Goal: Obtain resource: Obtain resource

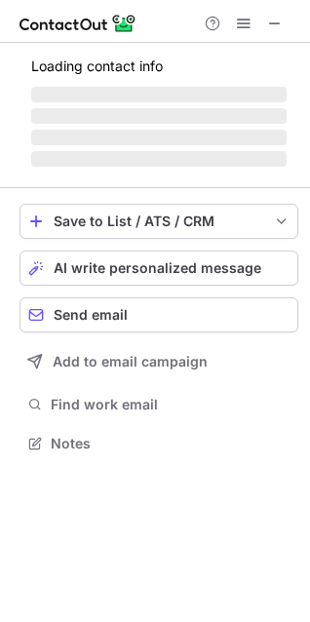
scroll to position [440, 310]
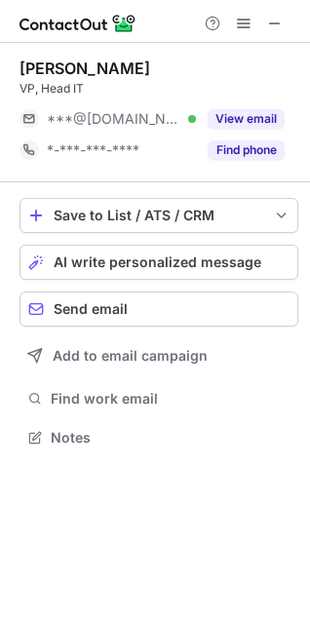
scroll to position [10, 10]
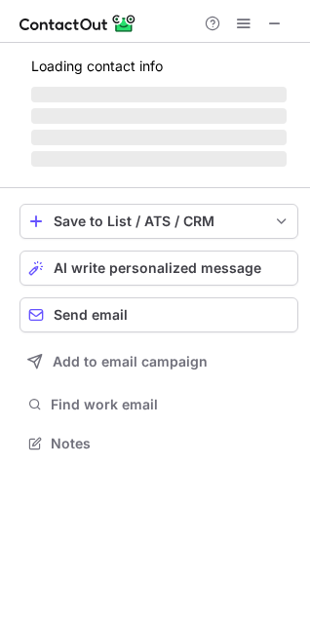
scroll to position [471, 310]
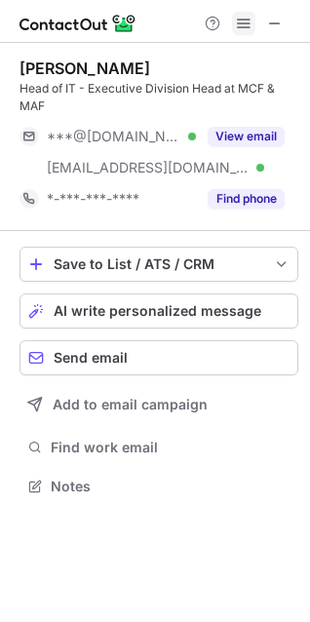
click at [243, 19] on span at bounding box center [244, 24] width 16 height 16
click at [273, 24] on span at bounding box center [275, 24] width 16 height 16
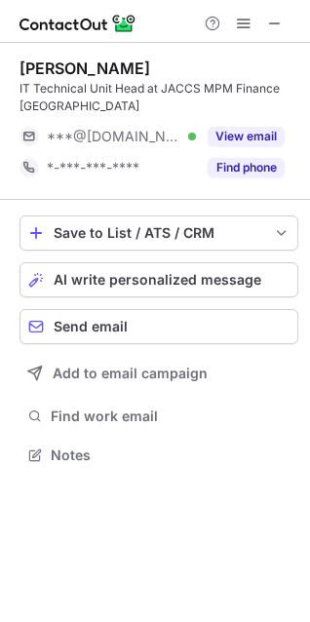
scroll to position [440, 310]
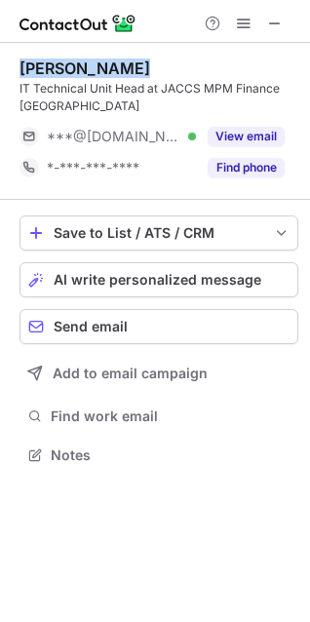
drag, startPoint x: 134, startPoint y: 65, endPoint x: 22, endPoint y: 65, distance: 112.0
click at [22, 65] on div "Hafizh Ichwan" at bounding box center [158, 67] width 279 height 19
copy div "Hafizh Ichwan"
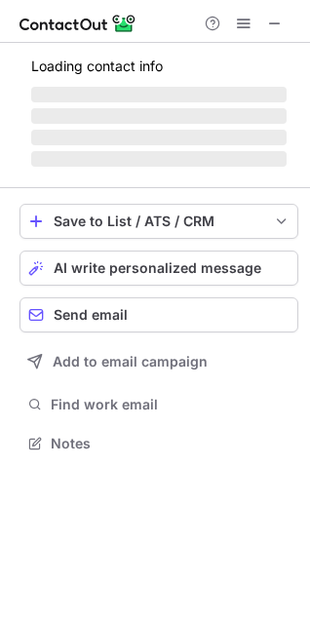
scroll to position [471, 310]
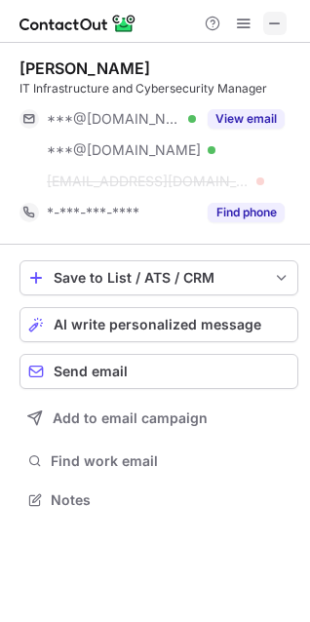
click at [277, 19] on span at bounding box center [275, 24] width 16 height 16
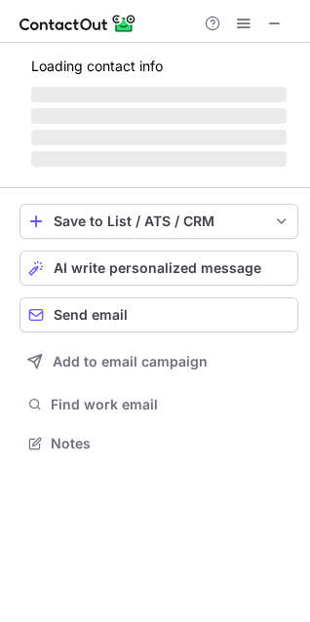
scroll to position [471, 310]
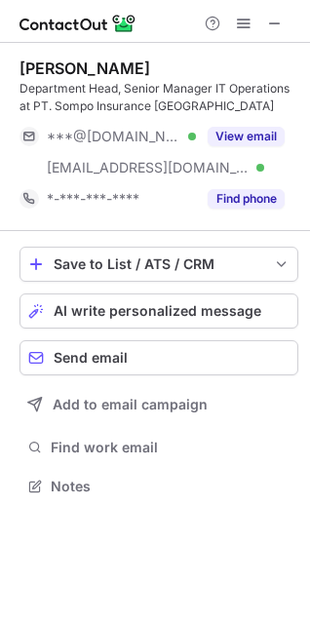
drag, startPoint x: 179, startPoint y: 66, endPoint x: 23, endPoint y: 72, distance: 156.0
click at [22, 71] on div "Taufikurrahman Syah" at bounding box center [84, 67] width 131 height 19
copy div "Taufikurrahman Syah"
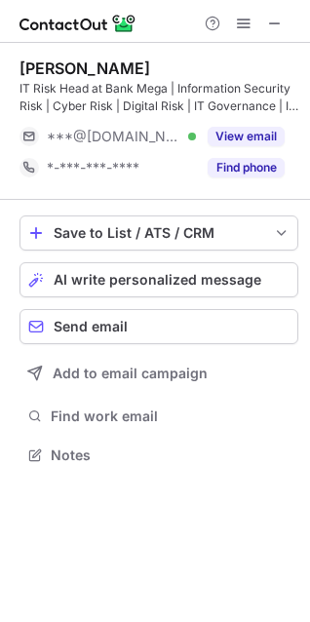
scroll to position [440, 310]
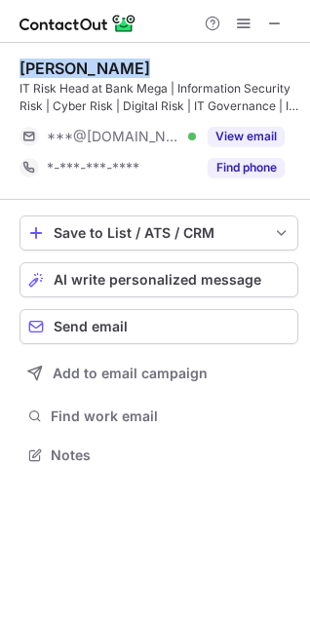
drag, startPoint x: 127, startPoint y: 66, endPoint x: 19, endPoint y: 66, distance: 107.2
click at [19, 66] on div "[PERSON_NAME]" at bounding box center [158, 67] width 279 height 19
copy div "[PERSON_NAME]"
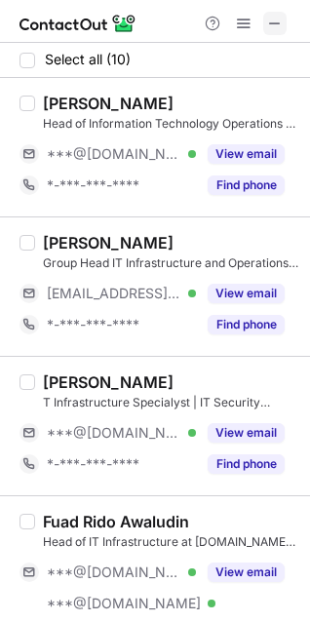
click at [274, 26] on span at bounding box center [275, 24] width 16 height 16
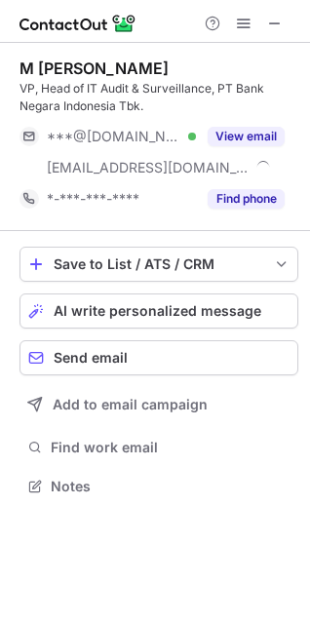
scroll to position [471, 310]
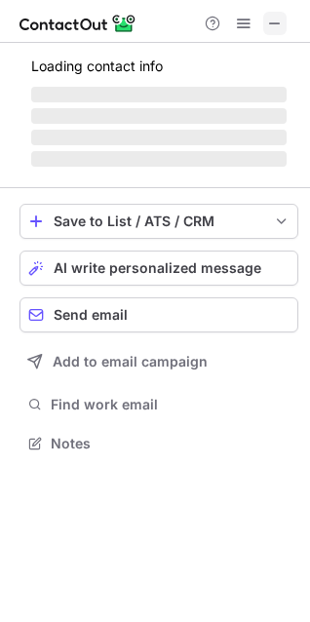
scroll to position [471, 310]
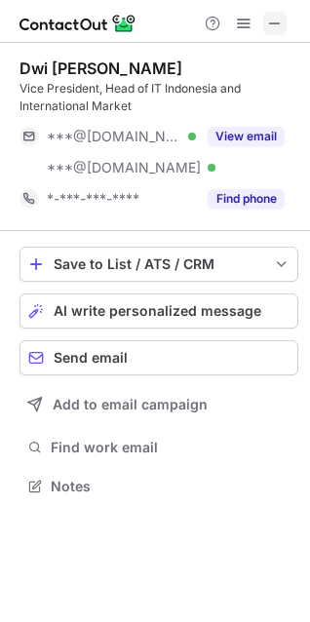
click at [278, 20] on span at bounding box center [275, 24] width 16 height 16
drag, startPoint x: 165, startPoint y: 66, endPoint x: 22, endPoint y: 63, distance: 142.3
click at [22, 63] on div "Dwi Aji Mardiyanto" at bounding box center [158, 67] width 279 height 19
copy div "Dwi Aji Mardiyanto"
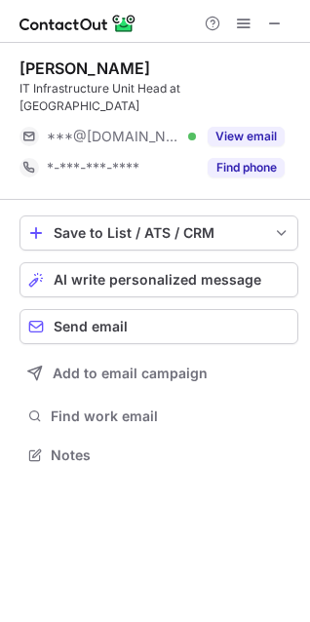
scroll to position [10, 10]
drag, startPoint x: 216, startPoint y: 72, endPoint x: 18, endPoint y: 71, distance: 198.7
click at [18, 71] on div "[PERSON_NAME] Saputro IT Infrastructure Unit Head at hibank ***@[DOMAIN_NAME] V…" at bounding box center [155, 263] width 310 height 441
copy div "[PERSON_NAME]"
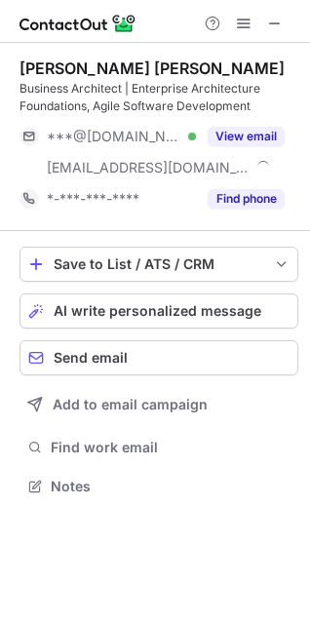
scroll to position [471, 310]
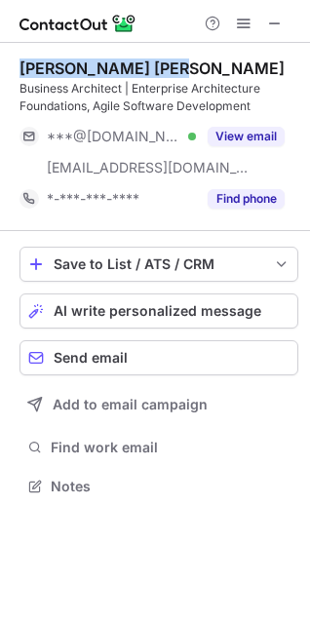
drag, startPoint x: 159, startPoint y: 70, endPoint x: 13, endPoint y: 66, distance: 146.2
click at [13, 66] on div "Ari Teguh Sugiarto Business Architect | Enterprise Architecture Foundations, Ag…" at bounding box center [155, 279] width 310 height 472
copy div "Ari Teguh Sugiarto"
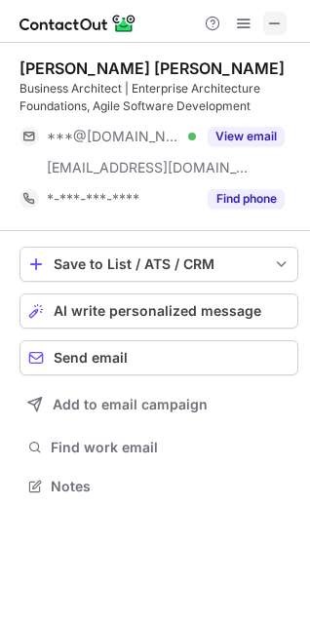
click at [284, 24] on button at bounding box center [274, 23] width 23 height 23
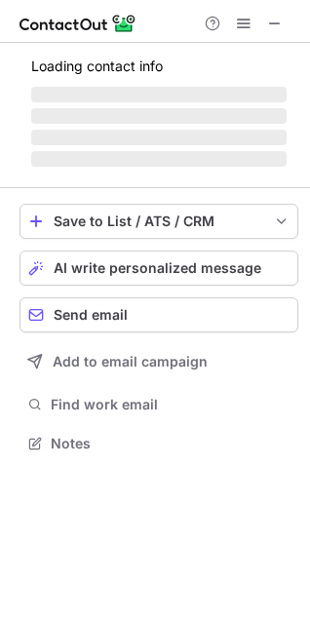
scroll to position [440, 310]
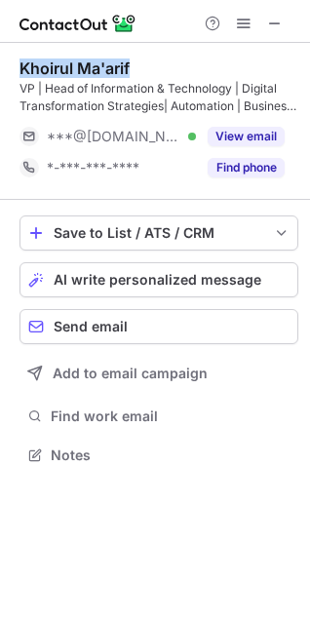
drag, startPoint x: 139, startPoint y: 70, endPoint x: 17, endPoint y: 71, distance: 122.7
click at [17, 71] on div "Khoirul Ma'arif VP | Head of Information & Technology | Digital Transformation …" at bounding box center [155, 263] width 310 height 441
copy div "Khoirul Ma'arif"
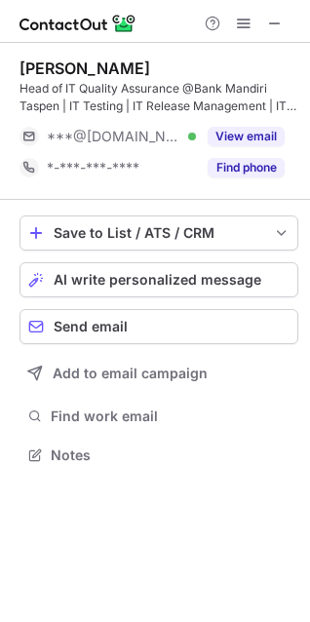
scroll to position [440, 310]
